Goal: Information Seeking & Learning: Learn about a topic

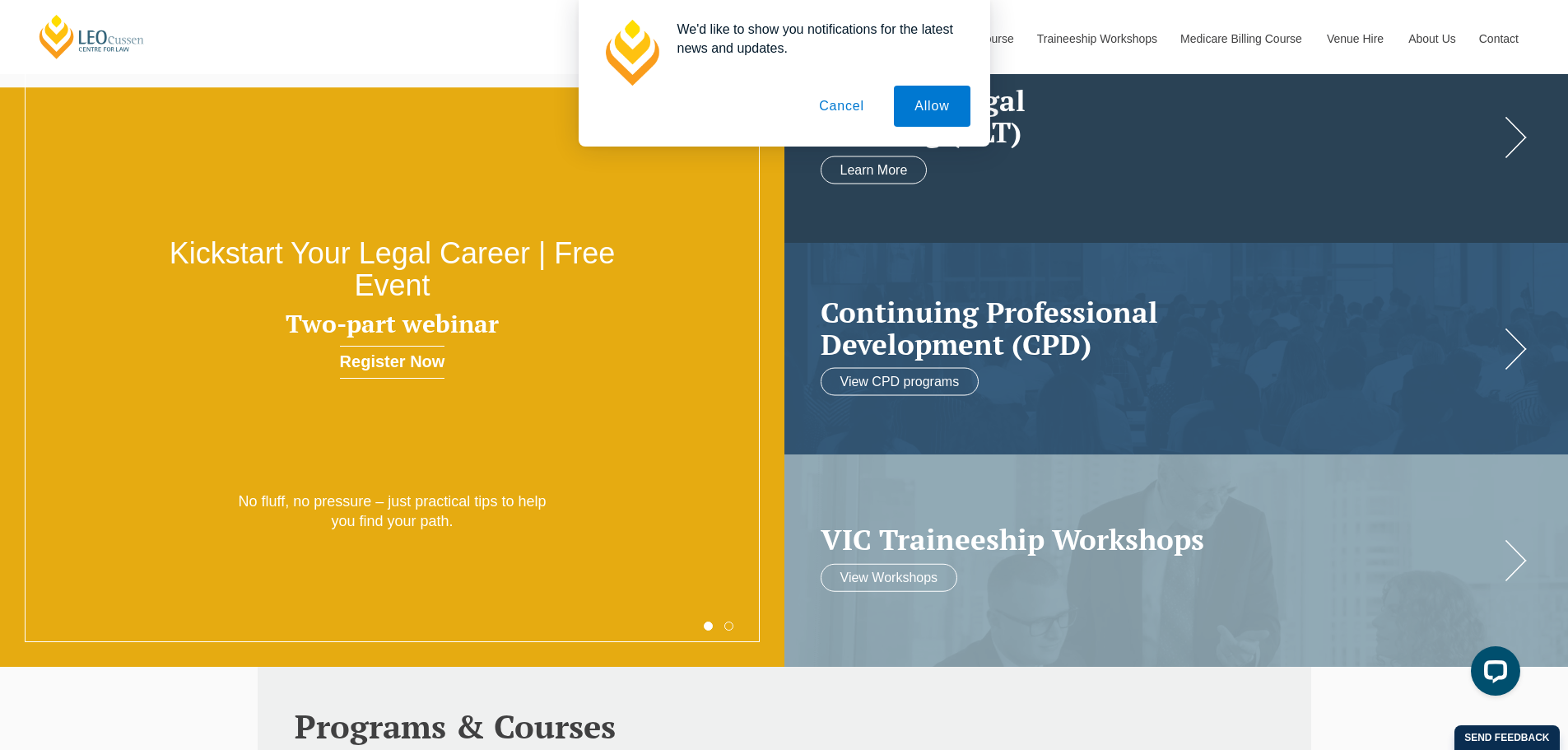
scroll to position [247, 0]
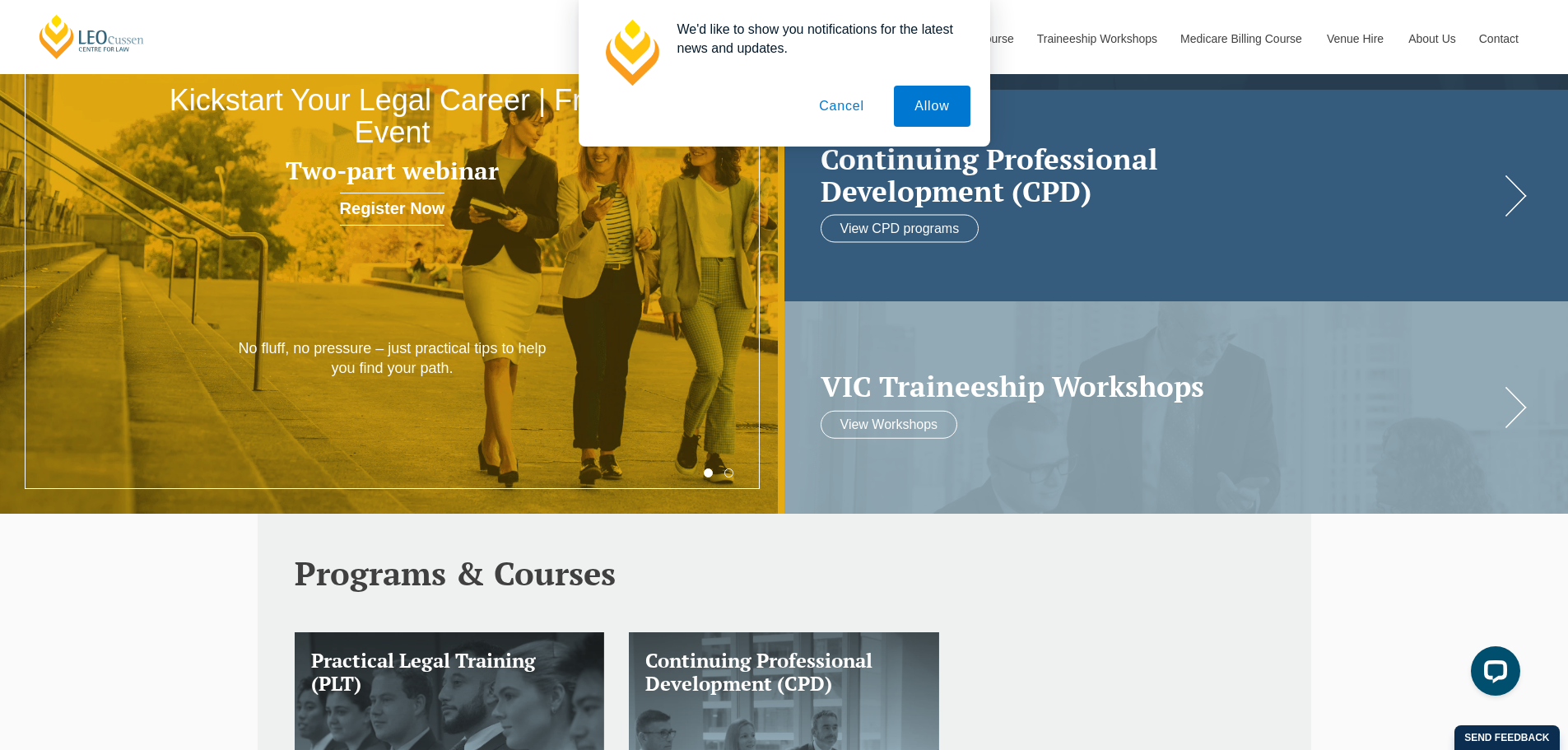
drag, startPoint x: 831, startPoint y: 108, endPoint x: 1478, endPoint y: 265, distance: 665.8
click at [831, 108] on button "Cancel" at bounding box center [841, 106] width 86 height 41
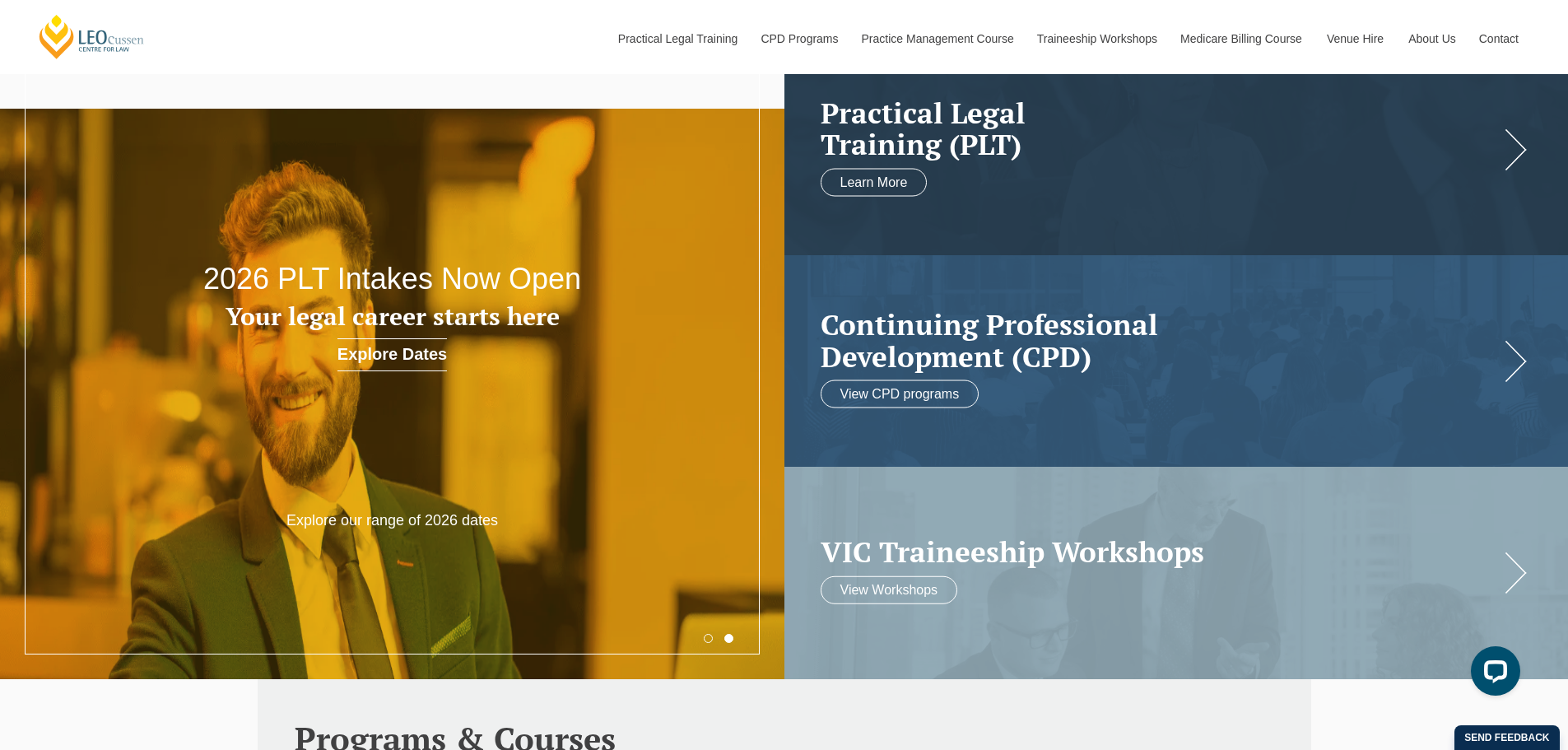
scroll to position [0, 0]
